Goal: Use online tool/utility: Utilize a website feature to perform a specific function

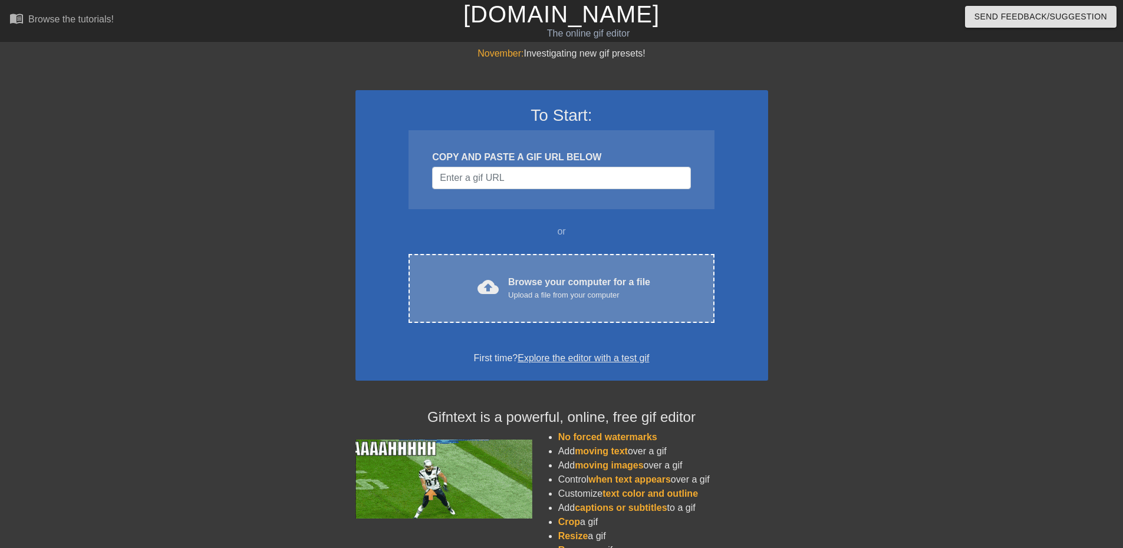
click at [570, 298] on div "Upload a file from your computer" at bounding box center [579, 295] width 142 height 12
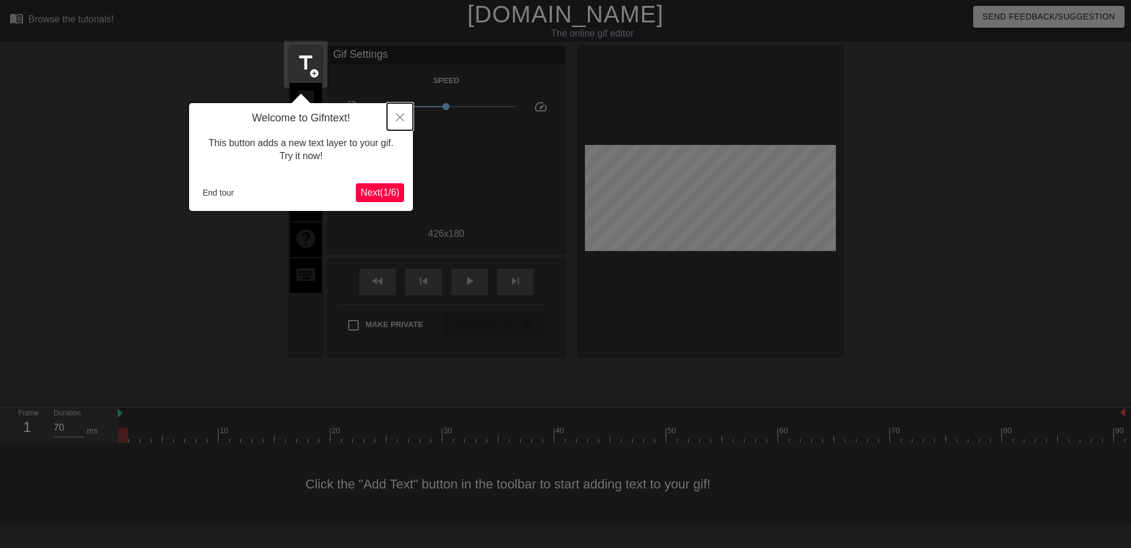
click at [400, 117] on icon "Close" at bounding box center [400, 117] width 8 height 8
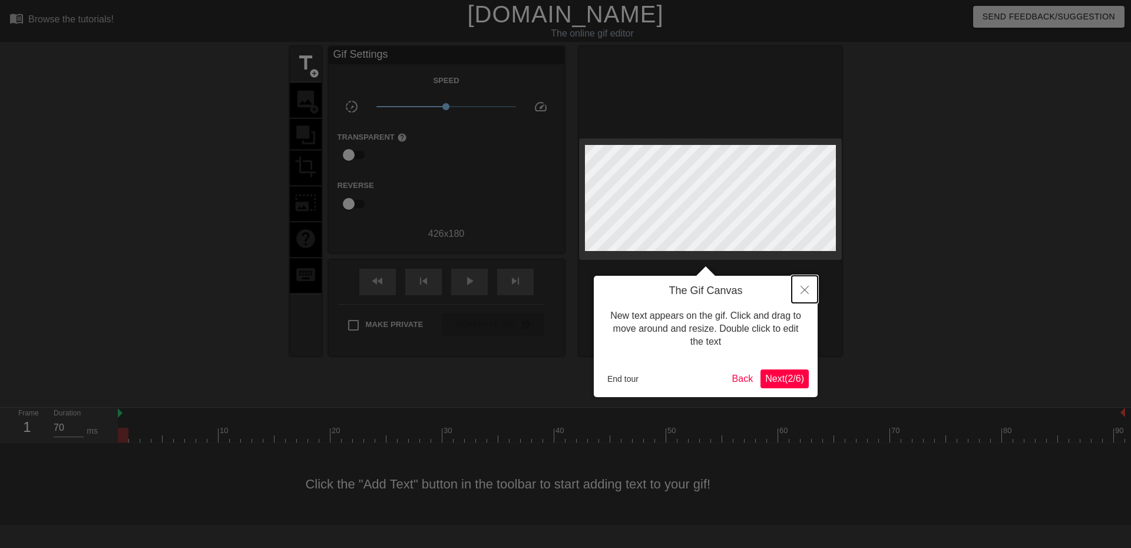
click at [812, 295] on button "Close" at bounding box center [805, 289] width 26 height 27
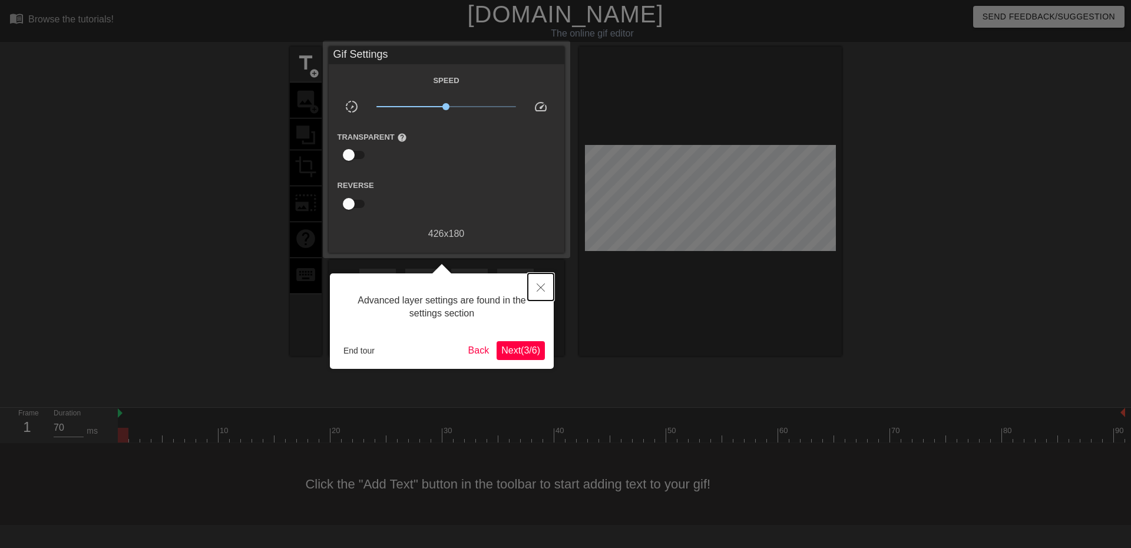
click at [540, 290] on icon "Close" at bounding box center [541, 287] width 8 height 8
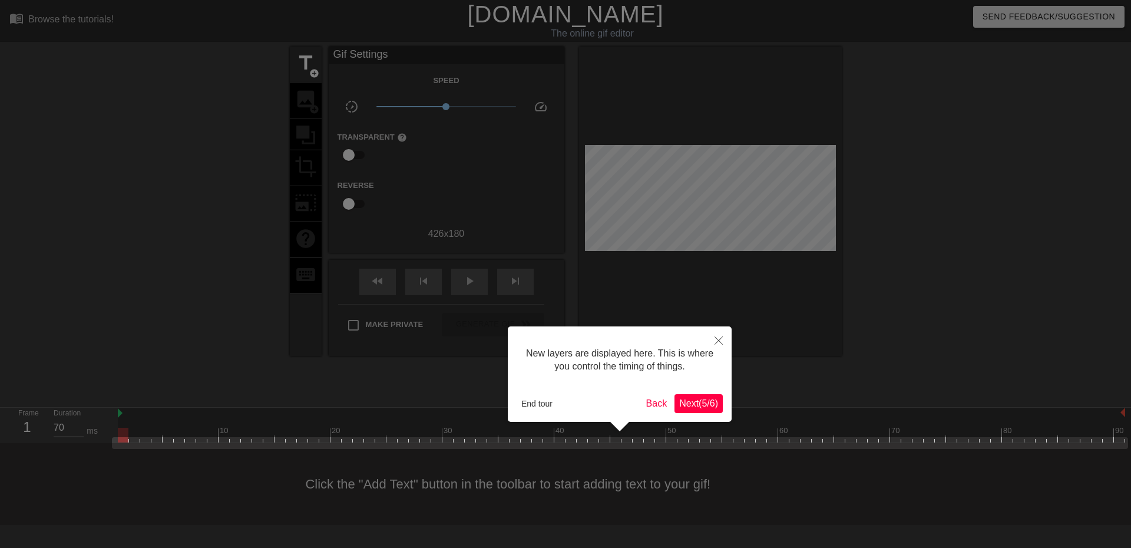
scroll to position [10, 0]
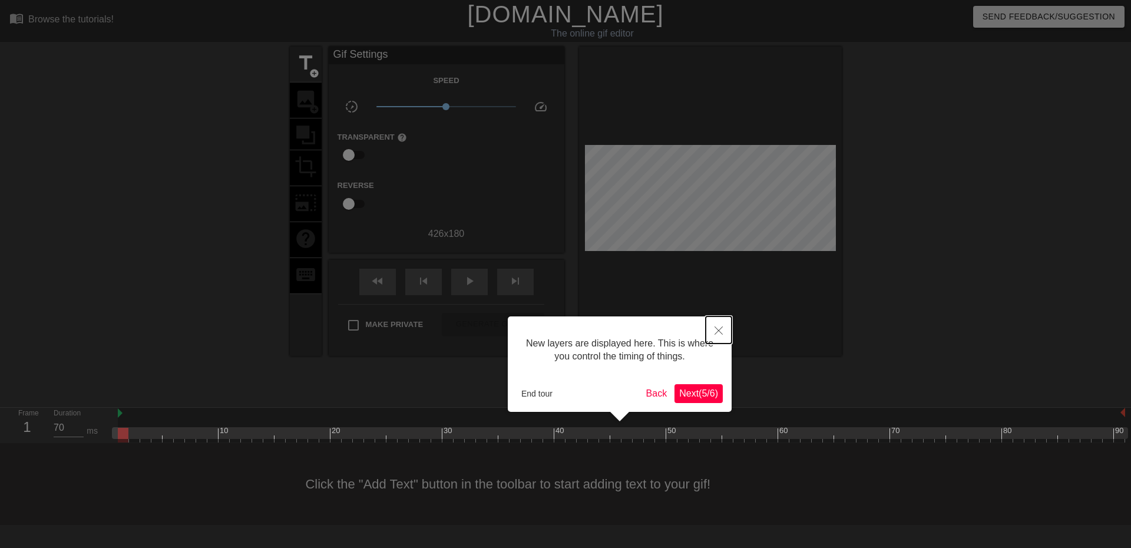
click at [718, 335] on icon "Close" at bounding box center [719, 330] width 8 height 8
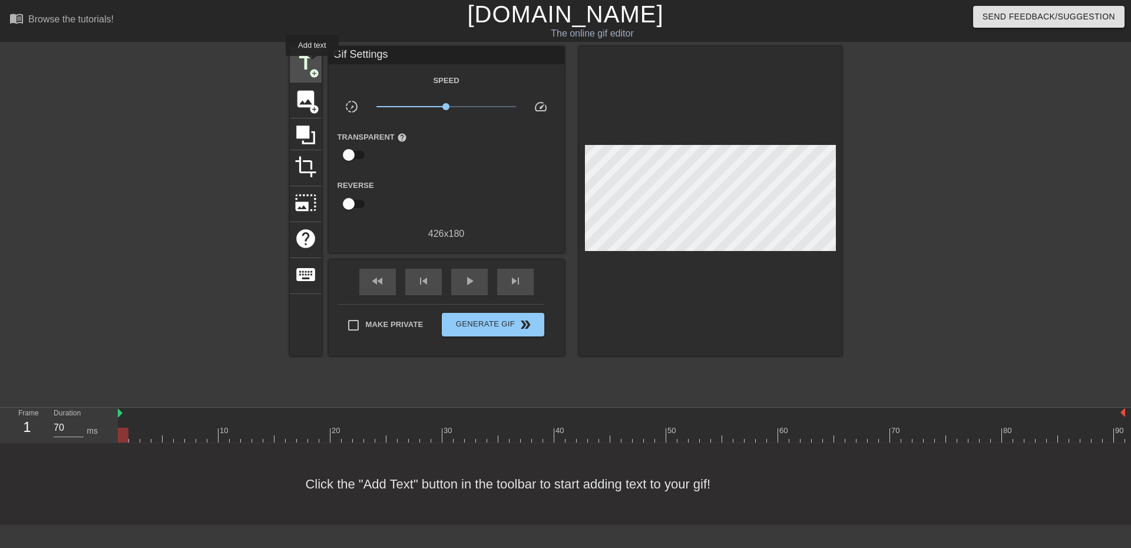
click at [313, 64] on span "title" at bounding box center [306, 63] width 22 height 22
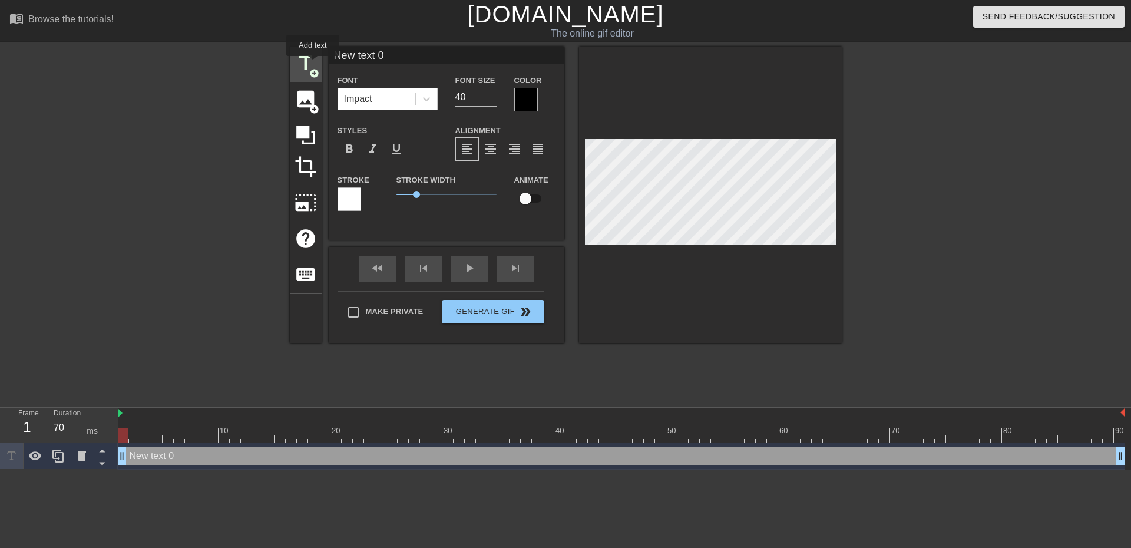
scroll to position [0, 0]
click at [361, 453] on div "New text 0 drag_handle drag_handle" at bounding box center [622, 456] width 1008 height 18
click at [121, 430] on div at bounding box center [123, 435] width 11 height 15
click at [137, 461] on div "New text 0 drag_handle drag_handle" at bounding box center [622, 456] width 1008 height 18
click at [156, 457] on div "New text 0 drag_handle drag_handle" at bounding box center [622, 456] width 1008 height 18
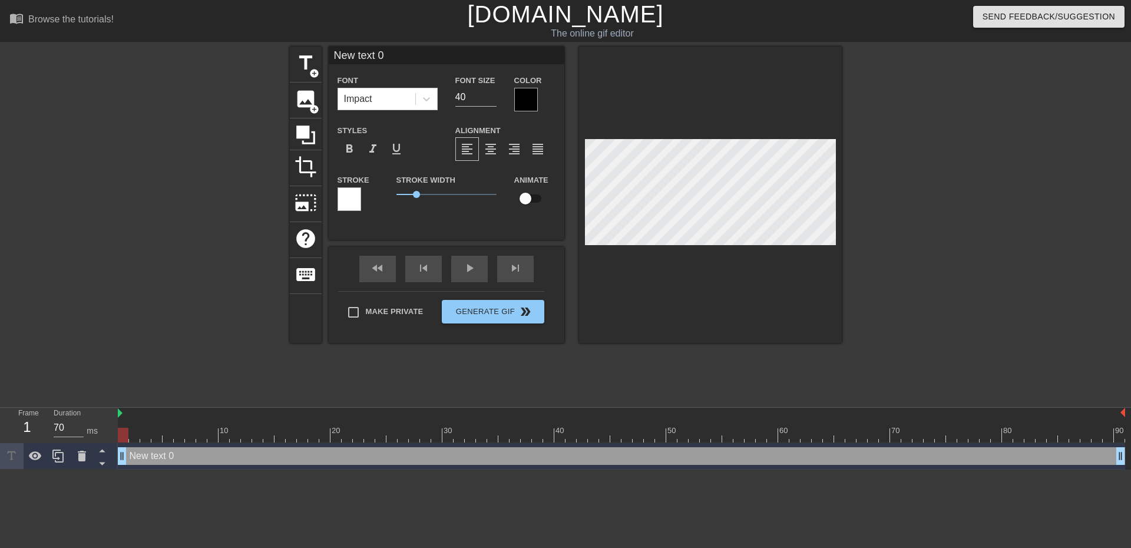
click at [397, 54] on input "New text 0" at bounding box center [447, 56] width 236 height 18
drag, startPoint x: 409, startPoint y: 53, endPoint x: 282, endPoint y: 58, distance: 126.8
click at [282, 58] on div "title add_circle image add_circle crop photo_size_select_large help keyboard Ne…" at bounding box center [565, 224] width 1131 height 354
type input "A"
type input "A entrar no K da AKUTA"
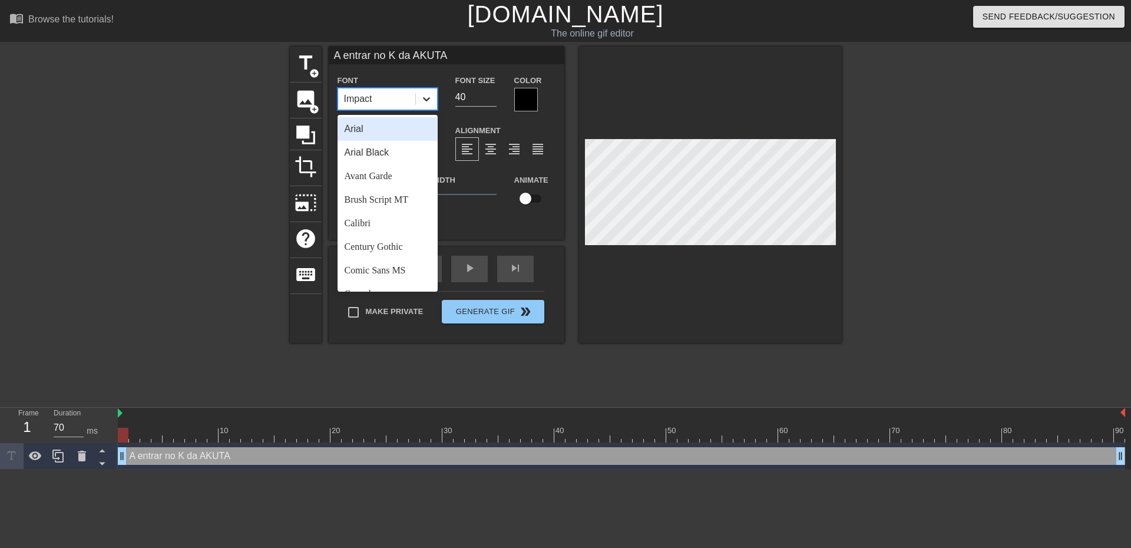
click at [431, 100] on icon at bounding box center [427, 99] width 12 height 12
click at [393, 269] on div "Comic Sans MS" at bounding box center [388, 271] width 100 height 24
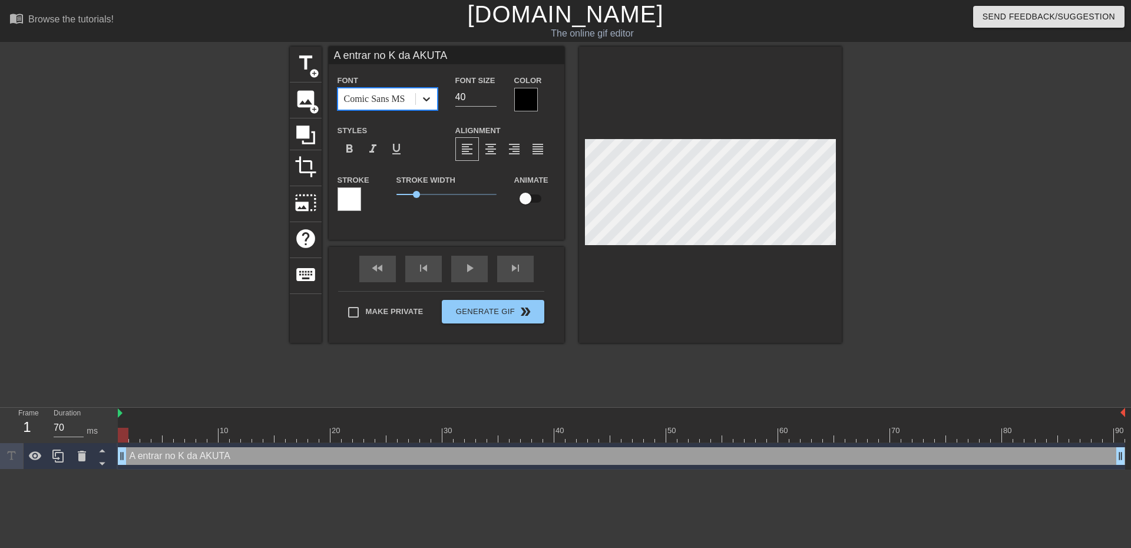
click at [427, 99] on icon at bounding box center [427, 99] width 12 height 12
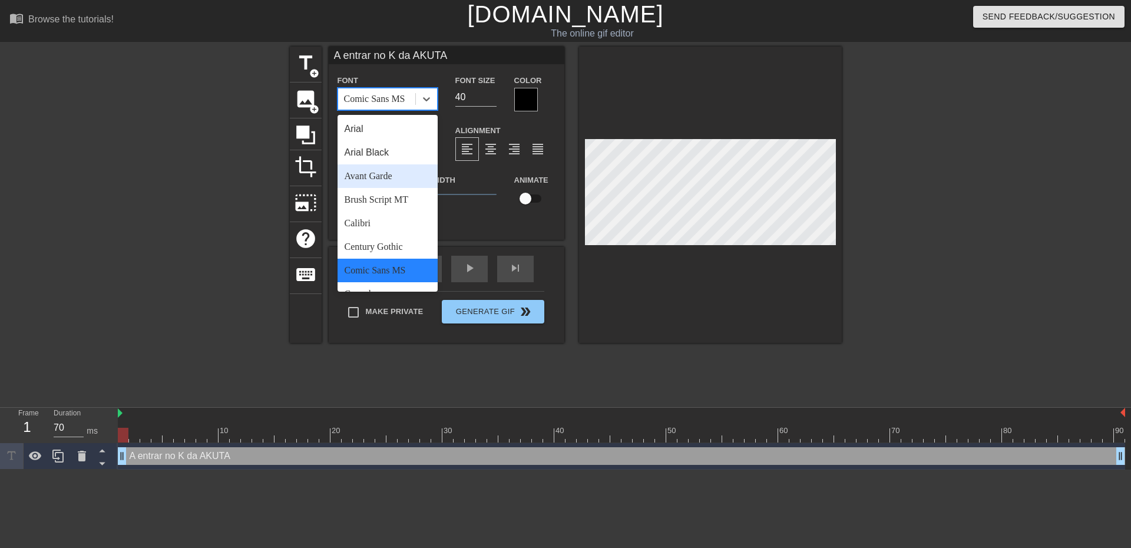
click at [380, 175] on div "Avant Garde" at bounding box center [388, 176] width 100 height 24
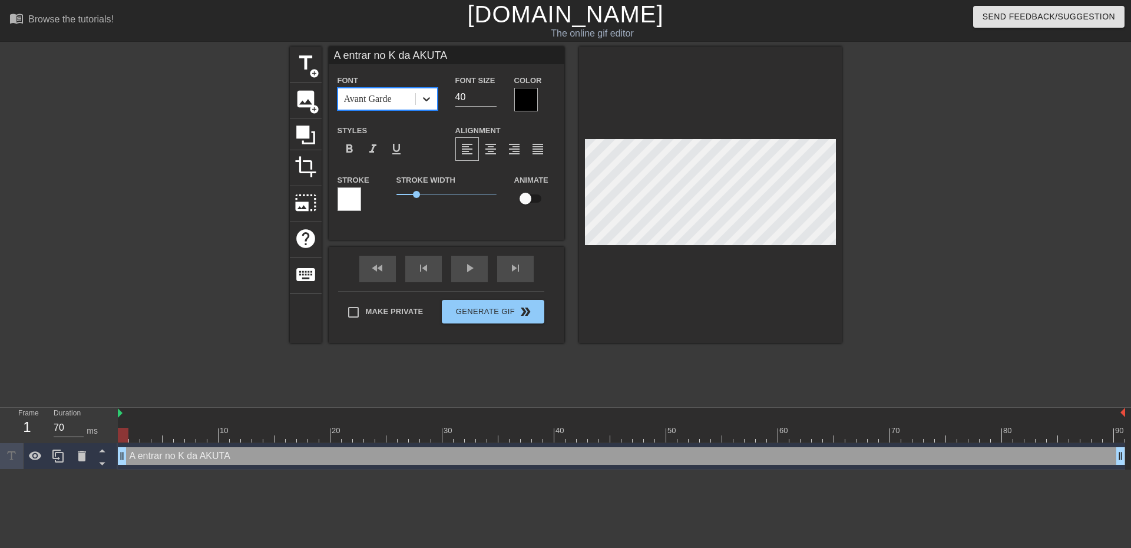
click at [428, 104] on icon at bounding box center [427, 99] width 12 height 12
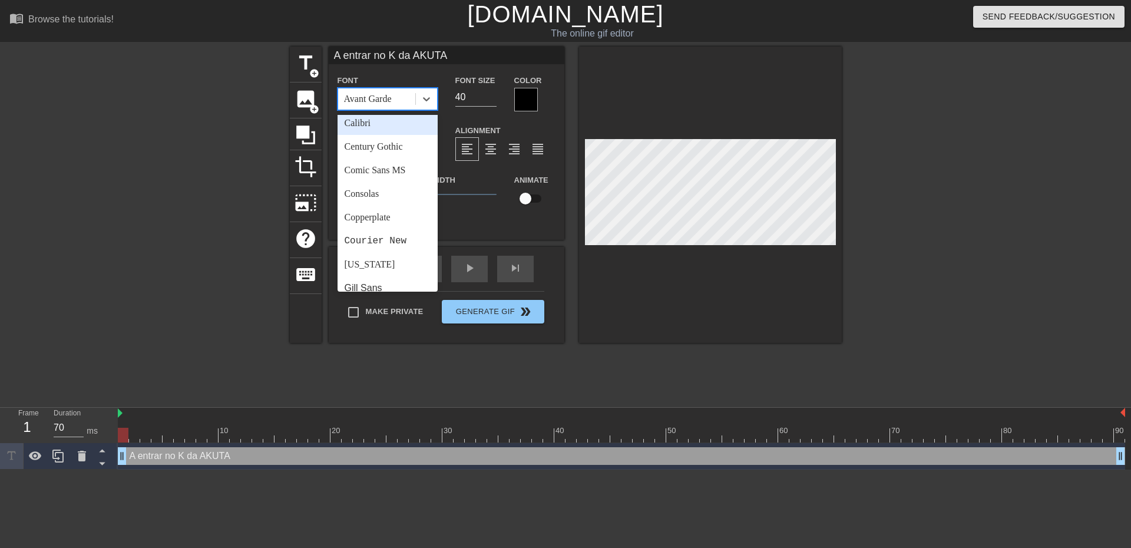
scroll to position [177, 0]
click at [389, 256] on div "Impact" at bounding box center [388, 259] width 100 height 24
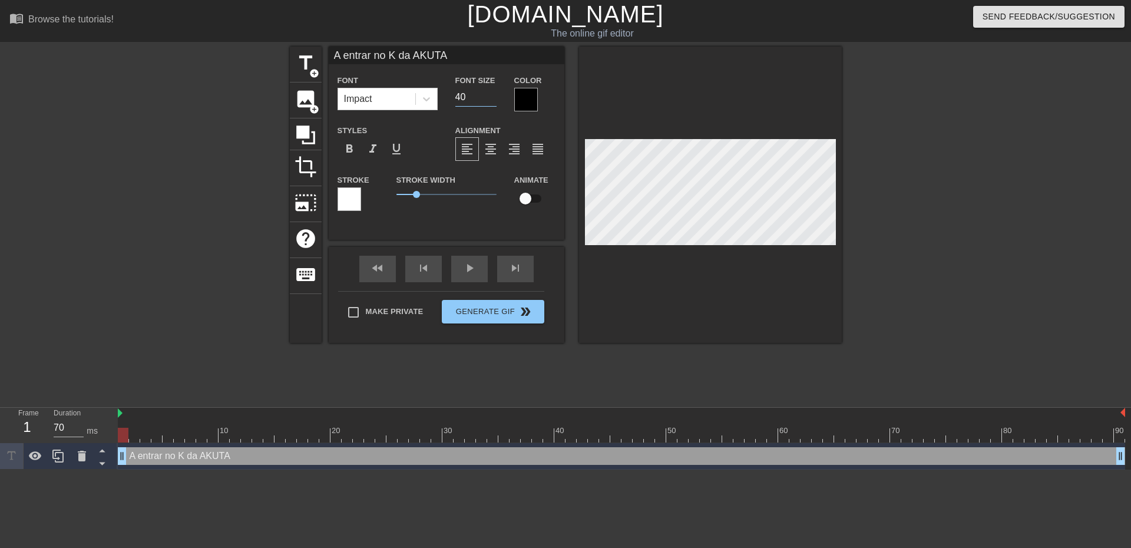
drag, startPoint x: 470, startPoint y: 95, endPoint x: 447, endPoint y: 95, distance: 23.0
click at [447, 95] on div "Font Size 40" at bounding box center [476, 92] width 59 height 38
type input "35"
click at [681, 293] on div at bounding box center [710, 195] width 263 height 296
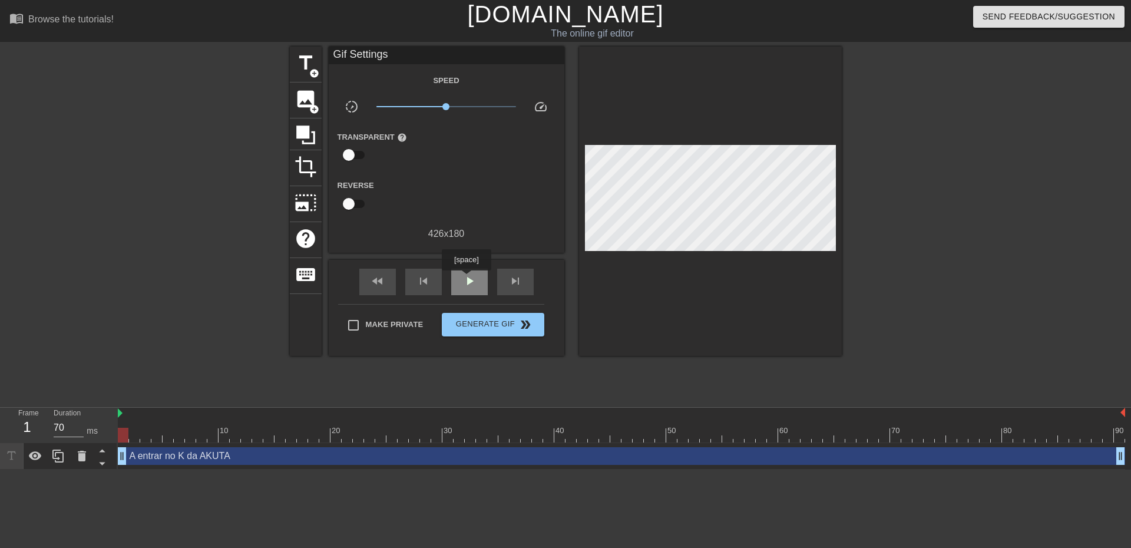
click at [466, 279] on span "play_arrow" at bounding box center [470, 281] width 14 height 14
type input "60"
click at [504, 321] on span "Generate Gif double_arrow" at bounding box center [493, 325] width 93 height 14
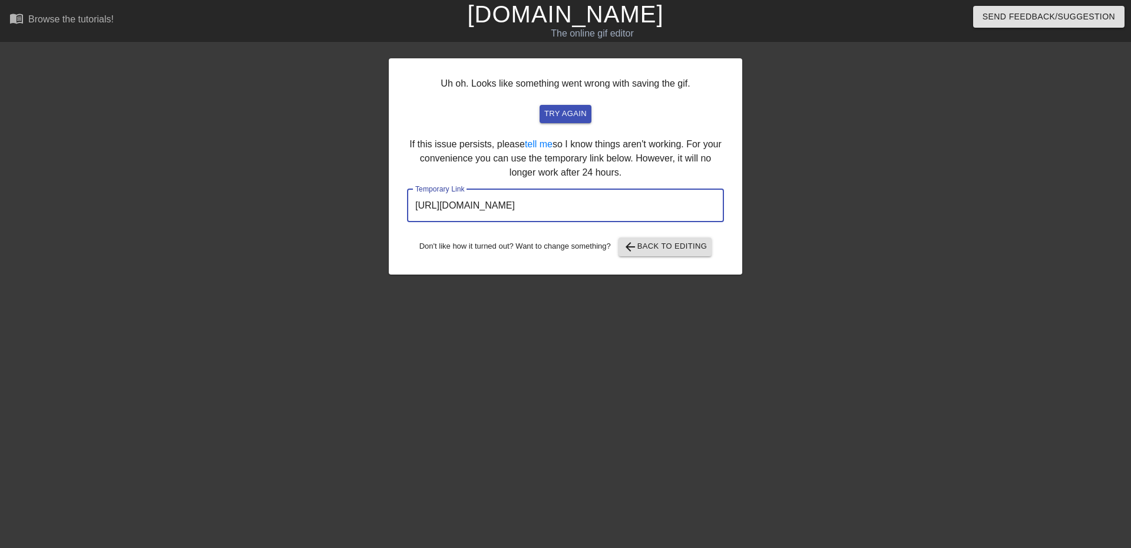
drag, startPoint x: 671, startPoint y: 207, endPoint x: 398, endPoint y: 196, distance: 273.1
click at [398, 196] on div "Uh oh. Looks like something went wrong with saving the gif. try again If this i…" at bounding box center [566, 166] width 354 height 216
